Goal: Communication & Community: Connect with others

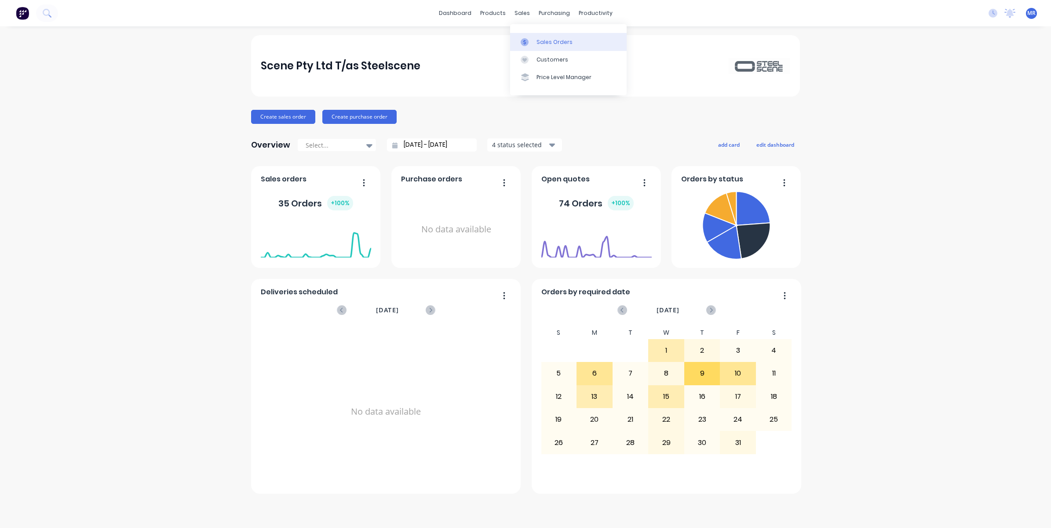
click at [541, 37] on link "Sales Orders" at bounding box center [568, 42] width 116 height 18
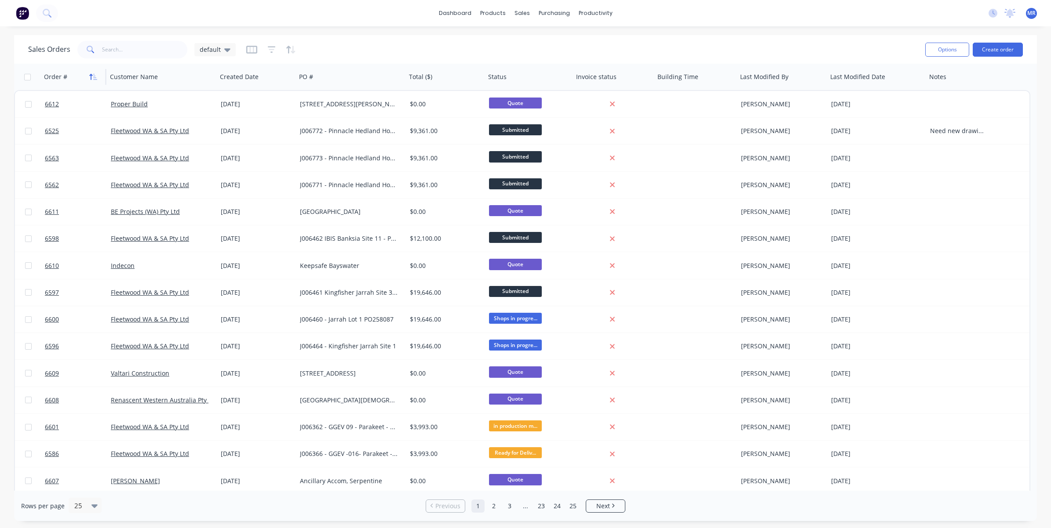
click at [92, 77] on icon "button" at bounding box center [93, 76] width 8 height 7
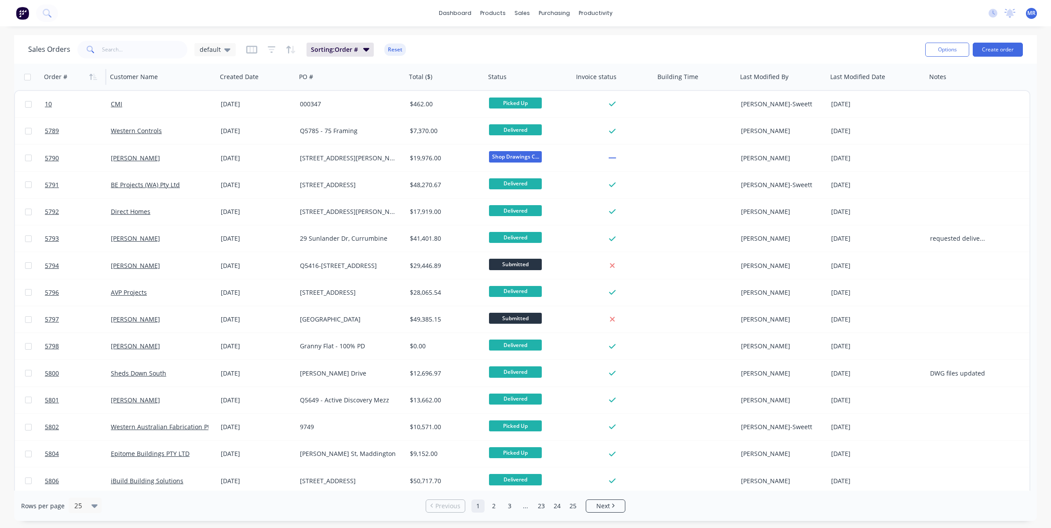
click at [92, 77] on icon "button" at bounding box center [93, 76] width 8 height 7
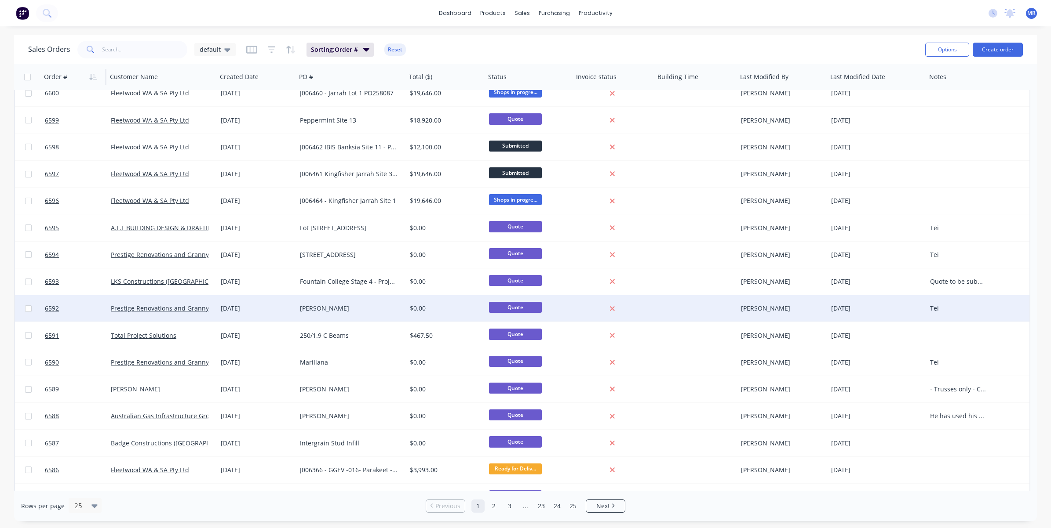
scroll to position [272, 0]
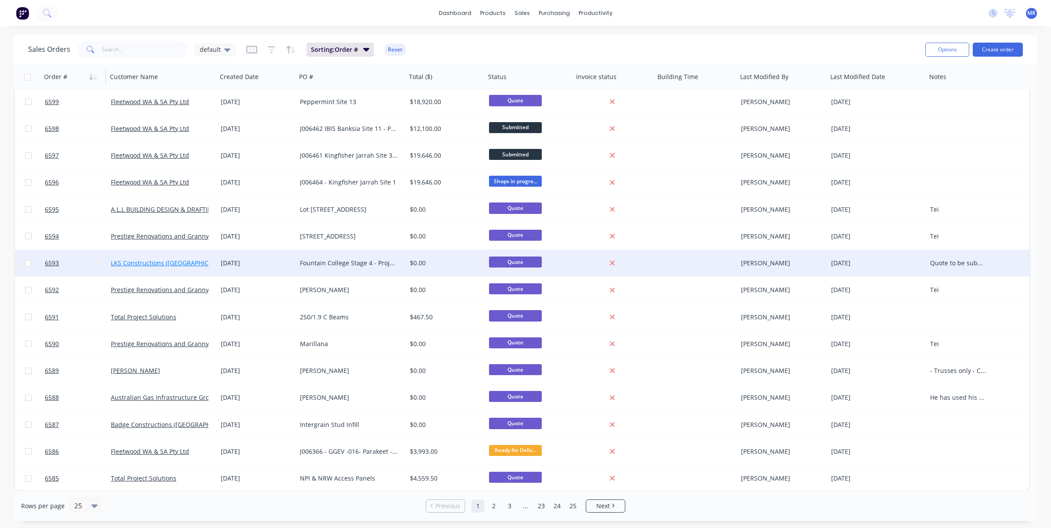
click at [172, 264] on link "LKS Constructions ([GEOGRAPHIC_DATA]) Pty Ltd" at bounding box center [181, 263] width 141 height 8
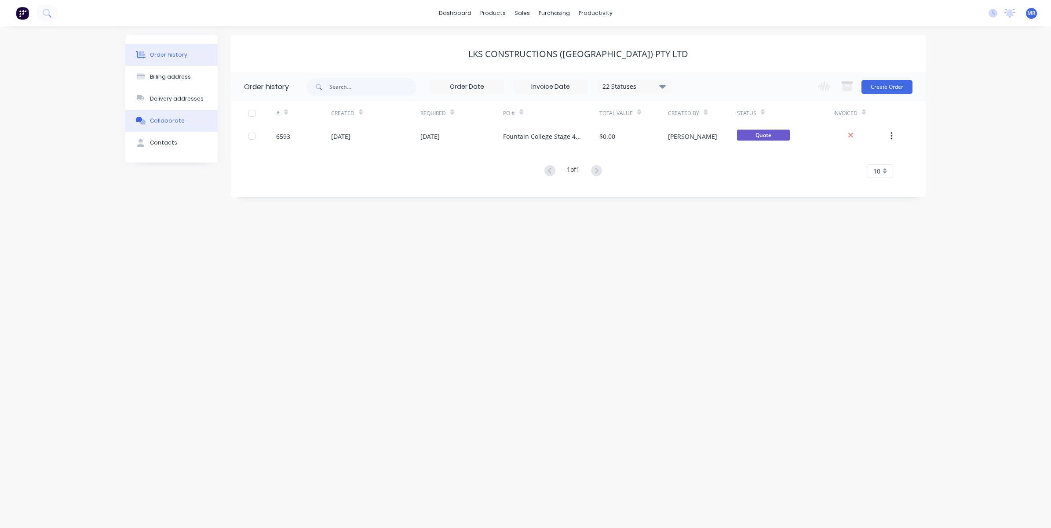
click at [172, 115] on button "Collaborate" at bounding box center [171, 121] width 92 height 22
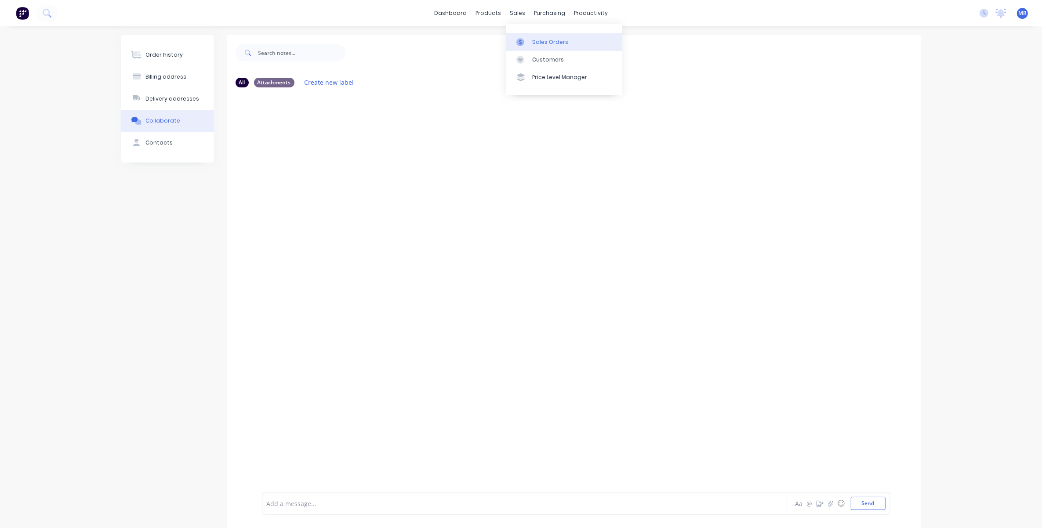
click at [542, 38] on div "Sales Orders" at bounding box center [550, 42] width 36 height 8
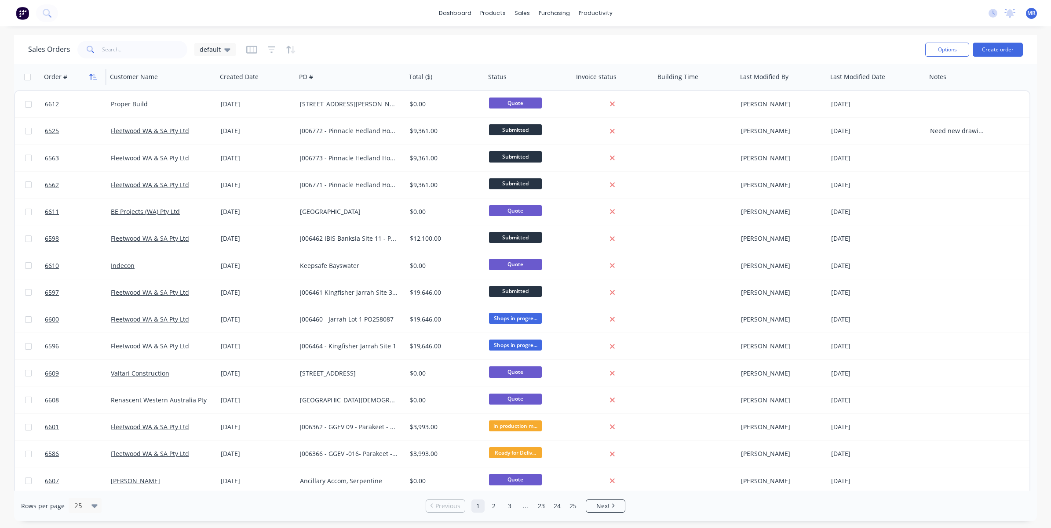
click at [89, 77] on icon "button" at bounding box center [93, 76] width 8 height 7
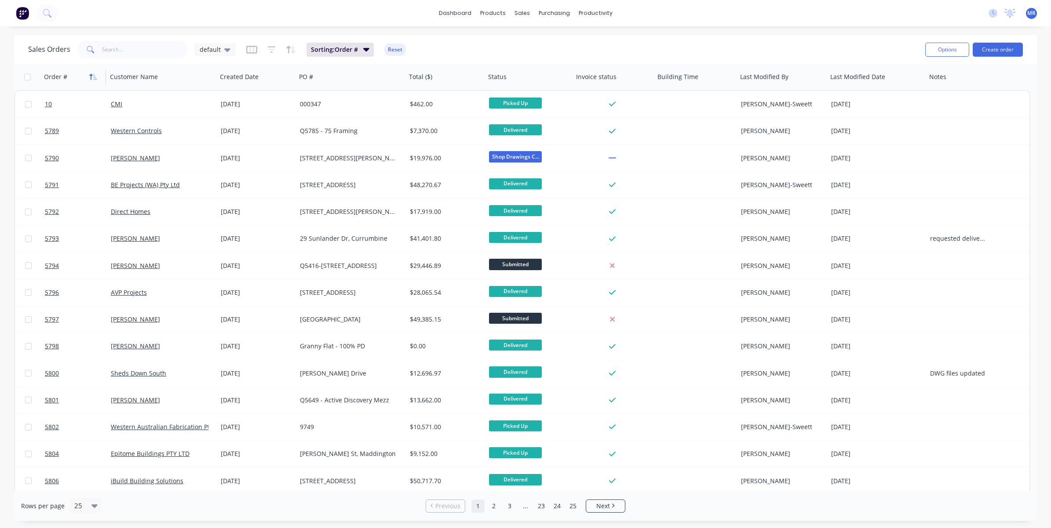
click at [91, 77] on icon "button" at bounding box center [93, 76] width 8 height 7
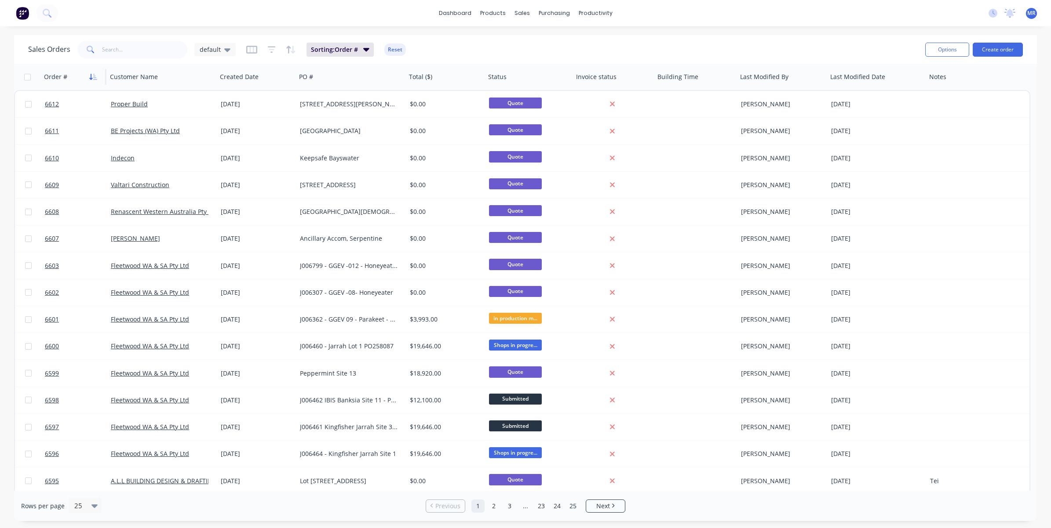
click at [91, 78] on icon "button" at bounding box center [93, 76] width 8 height 7
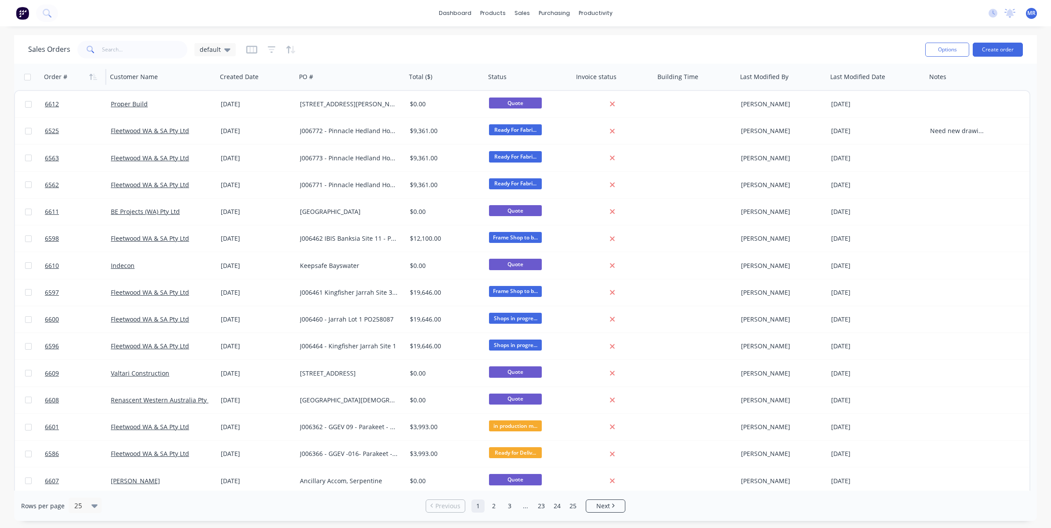
click at [91, 78] on icon "button" at bounding box center [93, 76] width 8 height 7
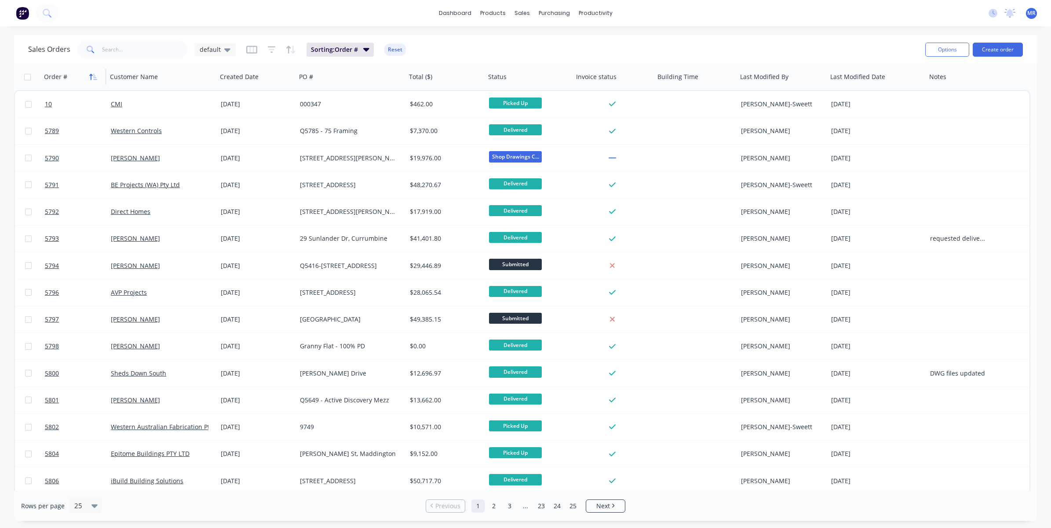
click at [91, 77] on icon "button" at bounding box center [93, 76] width 8 height 7
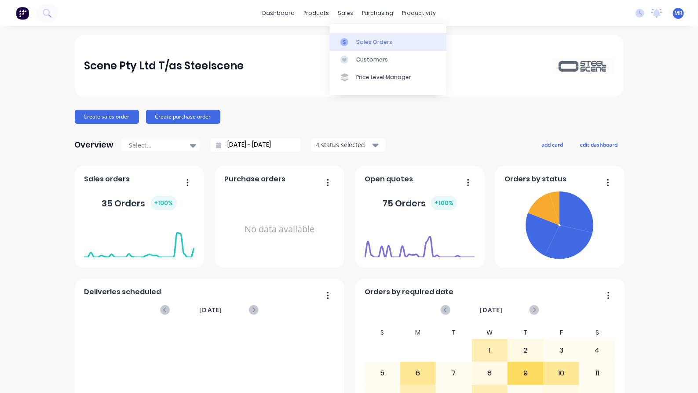
click at [367, 38] on div "Sales Orders" at bounding box center [374, 42] width 36 height 8
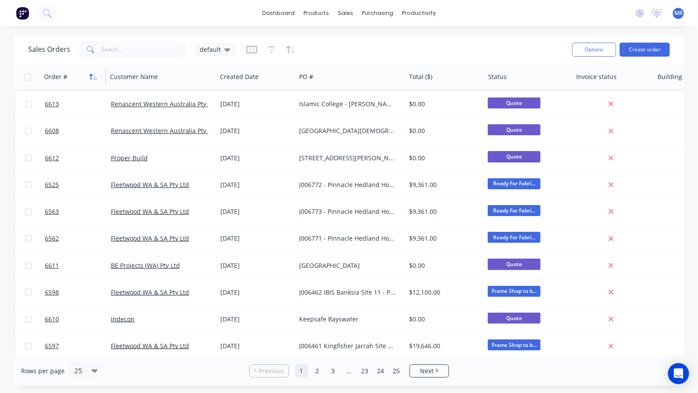
click at [93, 80] on button "button" at bounding box center [93, 76] width 13 height 13
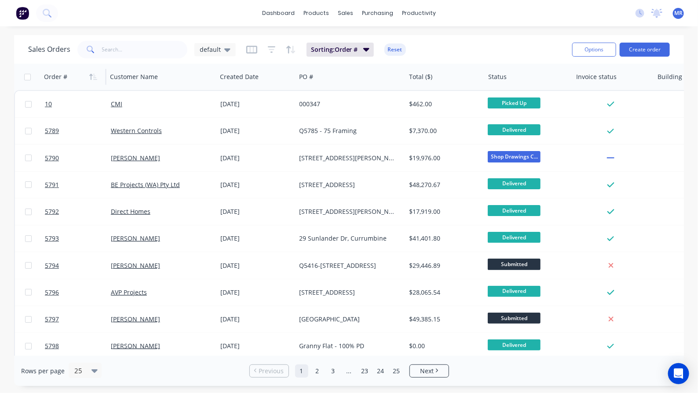
click at [93, 78] on icon "button" at bounding box center [93, 76] width 8 height 7
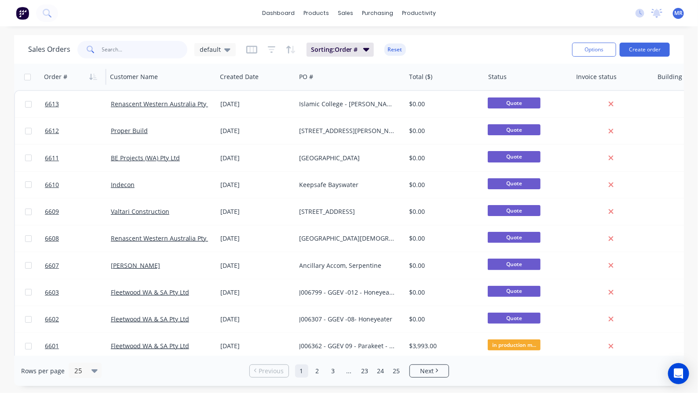
click at [126, 51] on input "text" at bounding box center [145, 50] width 86 height 18
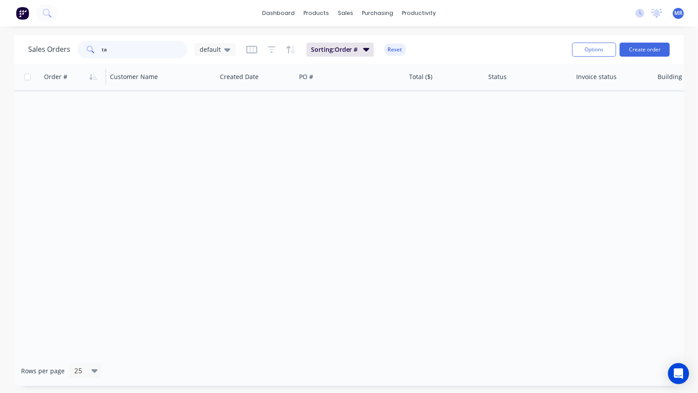
type input "t"
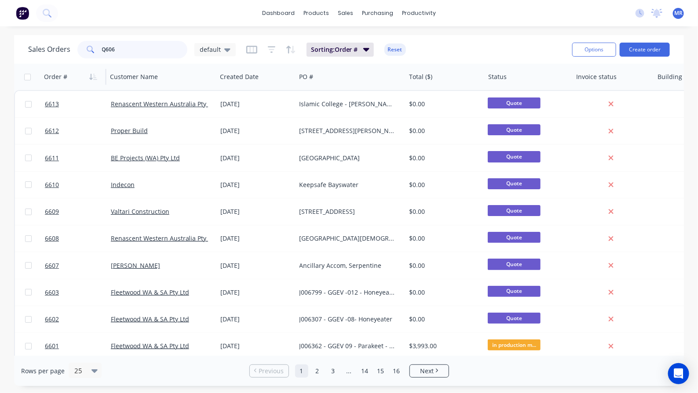
type input "Q6064"
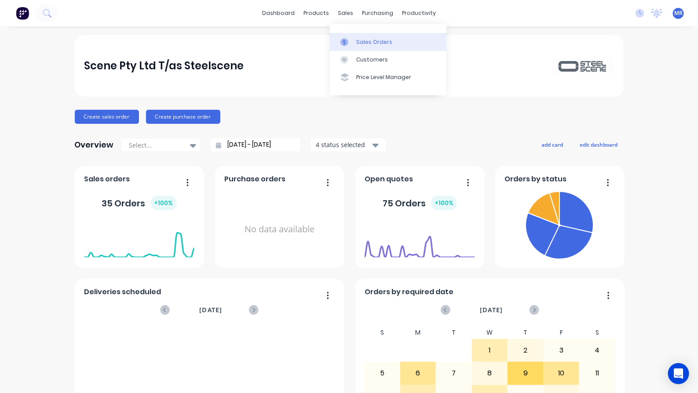
click at [381, 39] on div "Sales Orders" at bounding box center [374, 42] width 36 height 8
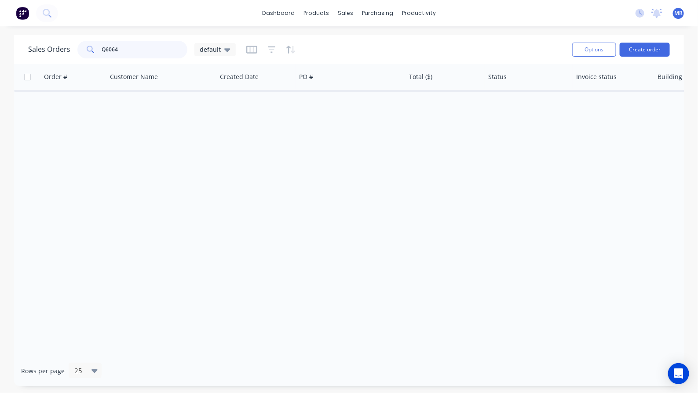
drag, startPoint x: 150, startPoint y: 52, endPoint x: 58, endPoint y: 55, distance: 91.9
click at [58, 55] on div "Sales Orders Q6064 default" at bounding box center [131, 50] width 207 height 18
type input "Q6064"
click at [376, 43] on div "Sales Orders" at bounding box center [378, 42] width 36 height 8
drag, startPoint x: 131, startPoint y: 52, endPoint x: 83, endPoint y: 43, distance: 48.8
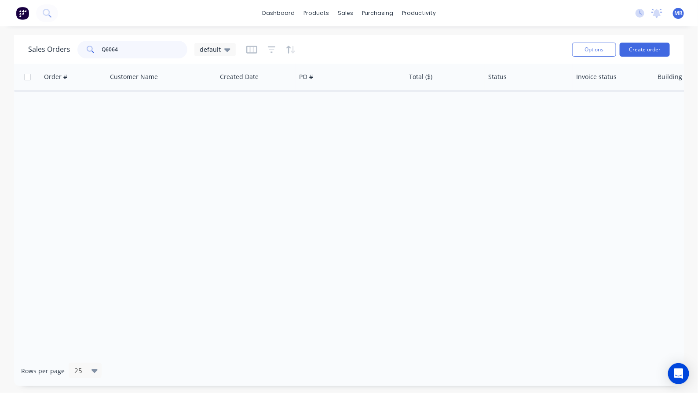
click at [83, 43] on div "Q6064" at bounding box center [132, 50] width 110 height 18
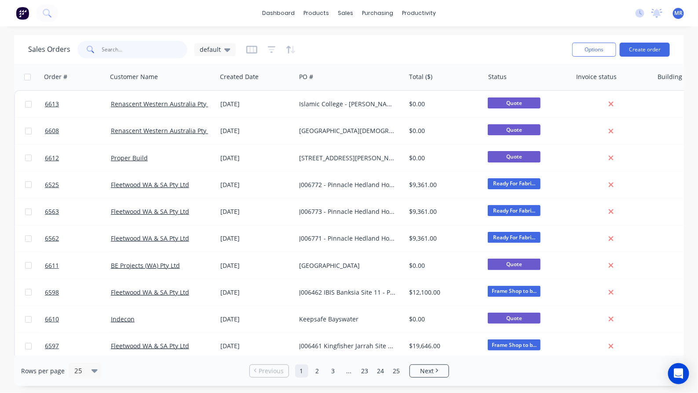
click at [121, 47] on input "text" at bounding box center [145, 50] width 86 height 18
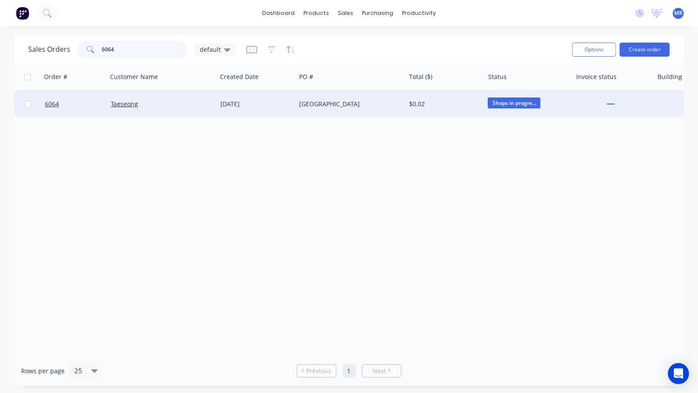
type input "6064"
click at [309, 103] on div "Bushmead House" at bounding box center [348, 104] width 98 height 9
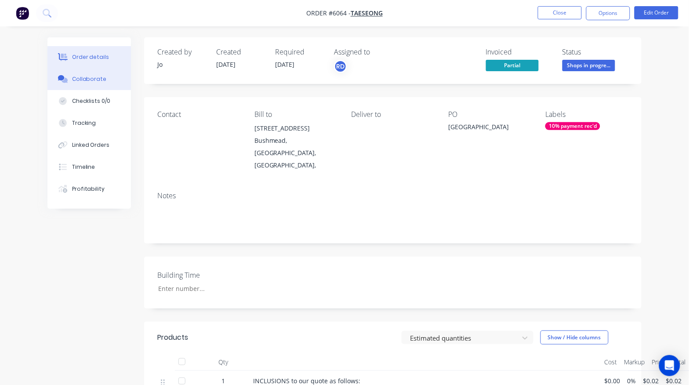
click at [80, 79] on div "Collaborate" at bounding box center [89, 79] width 35 height 8
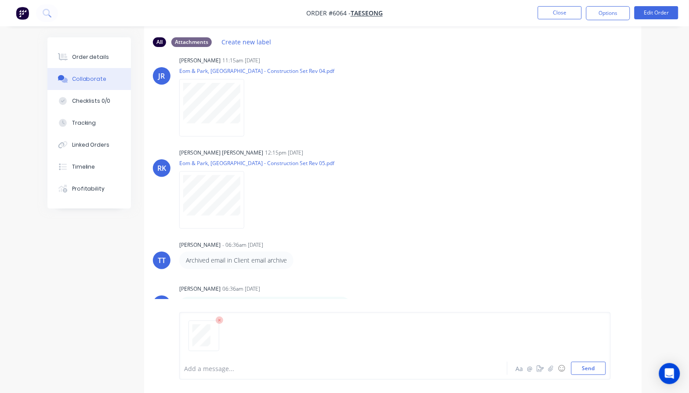
scroll to position [58, 0]
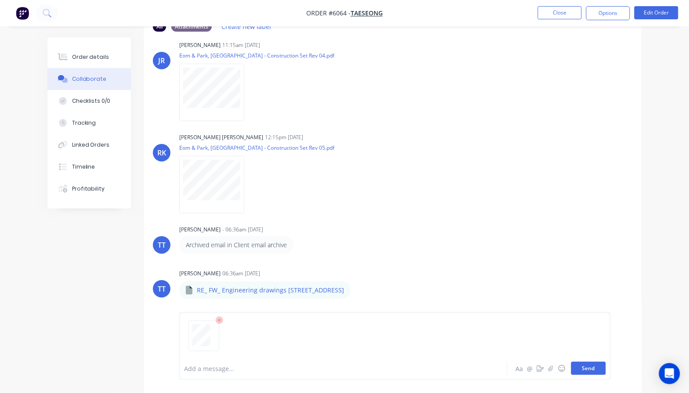
click at [590, 368] on button "Send" at bounding box center [588, 368] width 35 height 13
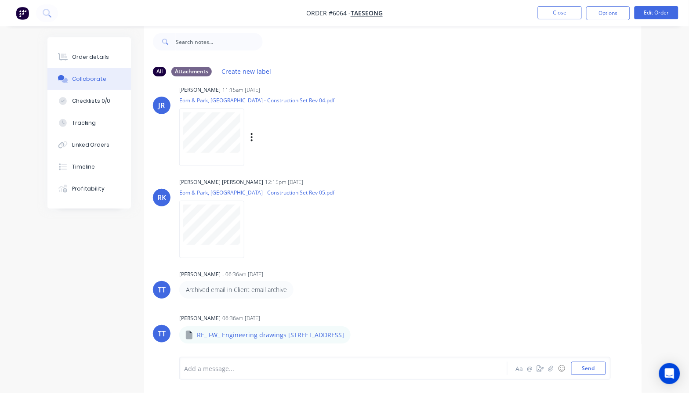
scroll to position [14, 0]
